Goal: Task Accomplishment & Management: Manage account settings

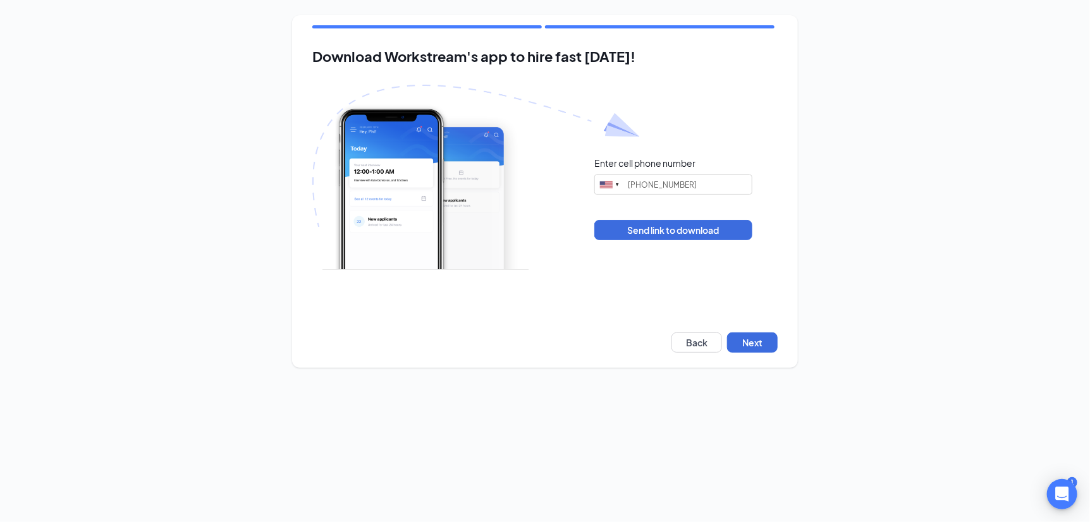
type input "[PHONE_NUMBER]"
click at [751, 336] on button "Next" at bounding box center [752, 343] width 51 height 20
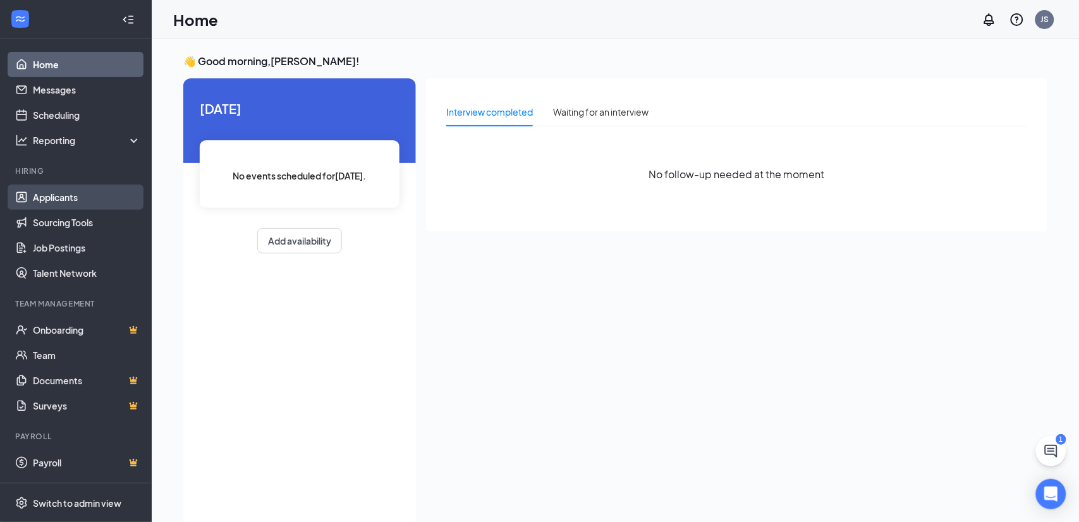
click at [78, 197] on link "Applicants" at bounding box center [87, 197] width 108 height 25
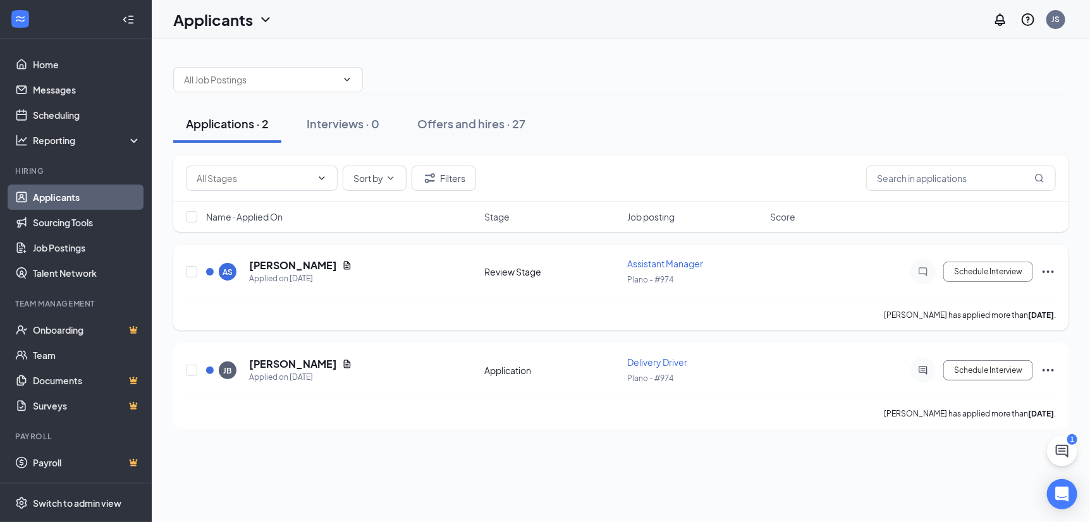
click at [1048, 275] on icon "Ellipses" at bounding box center [1048, 271] width 15 height 15
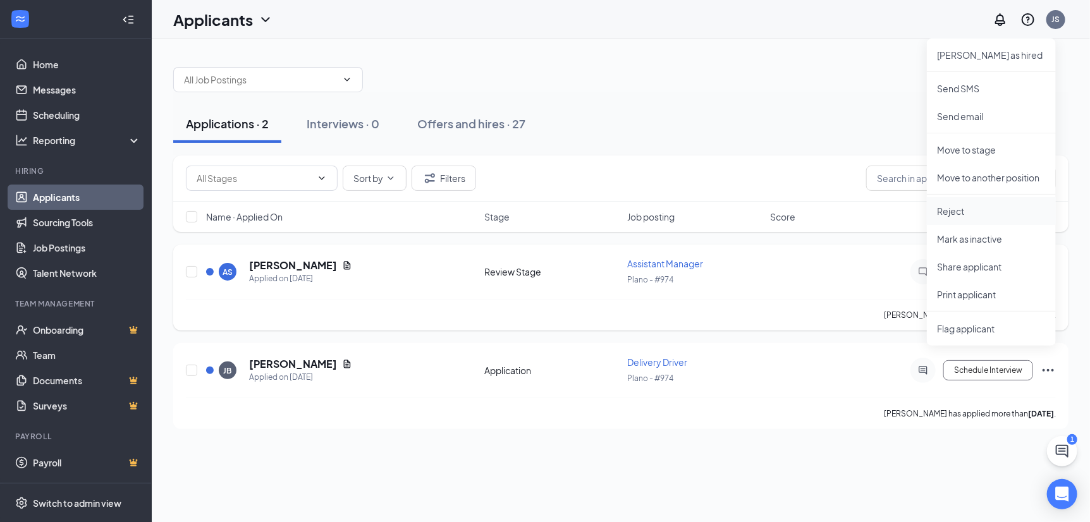
click at [965, 217] on p "Reject" at bounding box center [991, 211] width 109 height 13
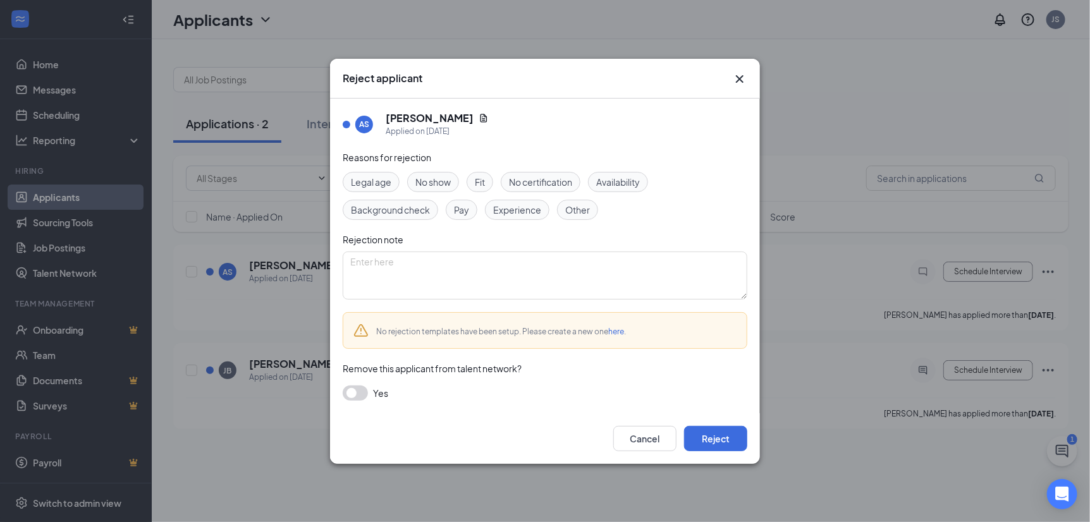
click at [374, 396] on div "Yes" at bounding box center [545, 393] width 405 height 15
click at [361, 388] on button "button" at bounding box center [355, 393] width 25 height 15
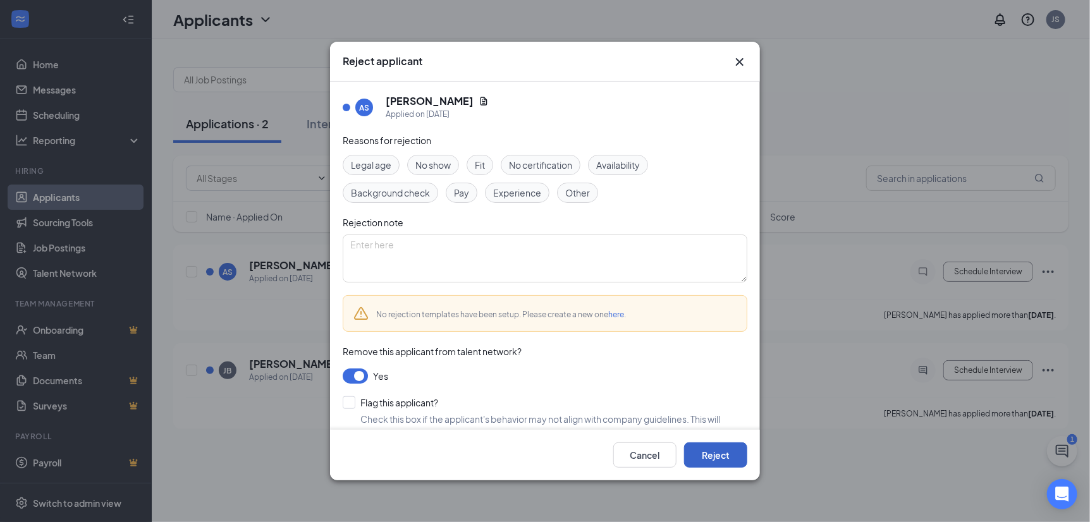
click at [716, 450] on button "Reject" at bounding box center [715, 455] width 63 height 25
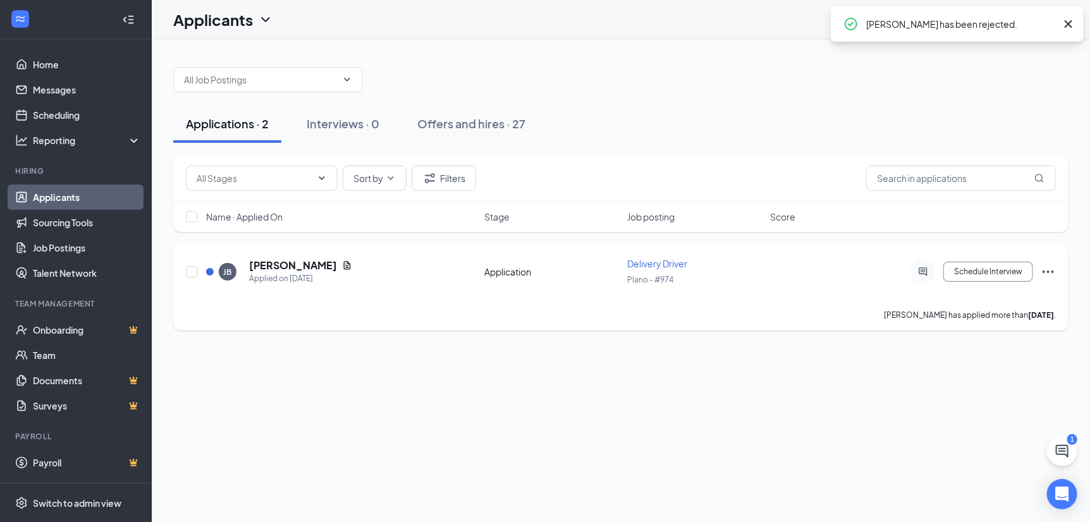
click at [1041, 266] on icon "Ellipses" at bounding box center [1048, 271] width 15 height 15
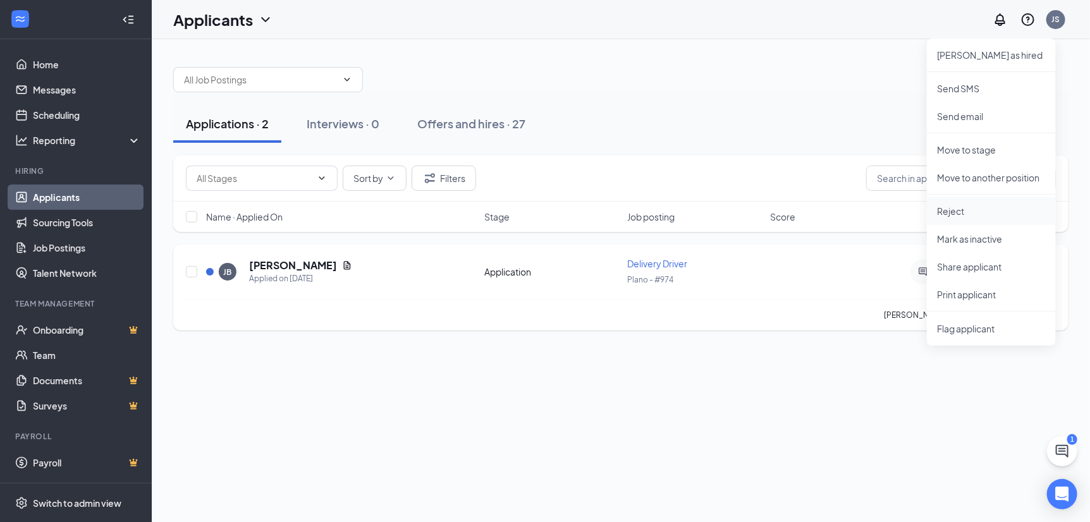
click at [945, 209] on p "Reject" at bounding box center [991, 211] width 109 height 13
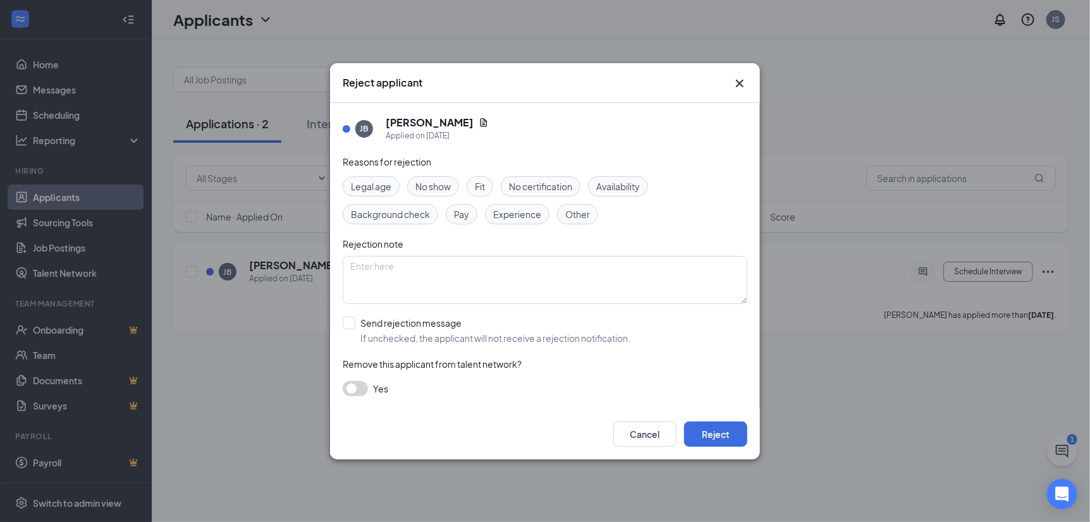
click at [362, 389] on button "button" at bounding box center [355, 388] width 25 height 15
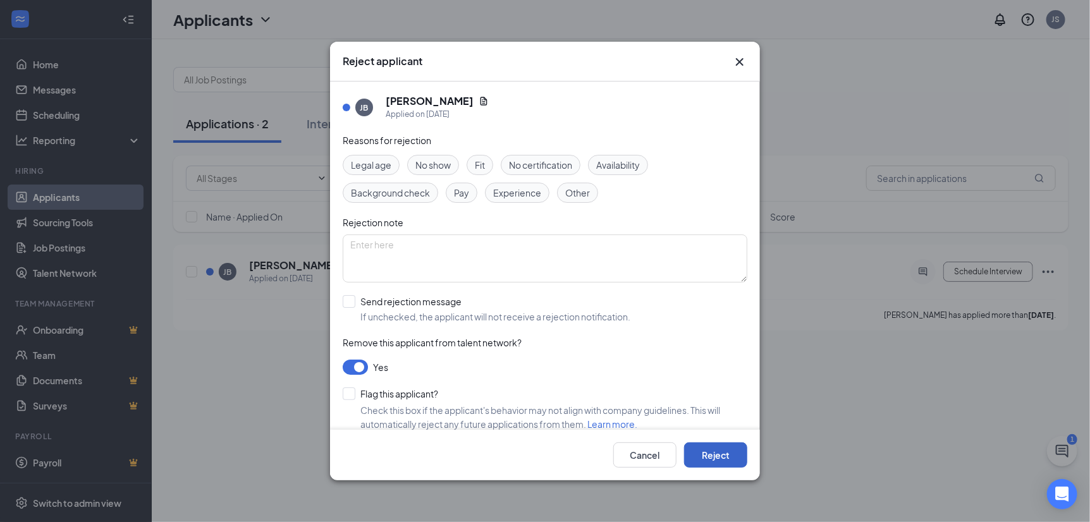
click at [709, 454] on button "Reject" at bounding box center [715, 455] width 63 height 25
